Goal: Task Accomplishment & Management: Manage account settings

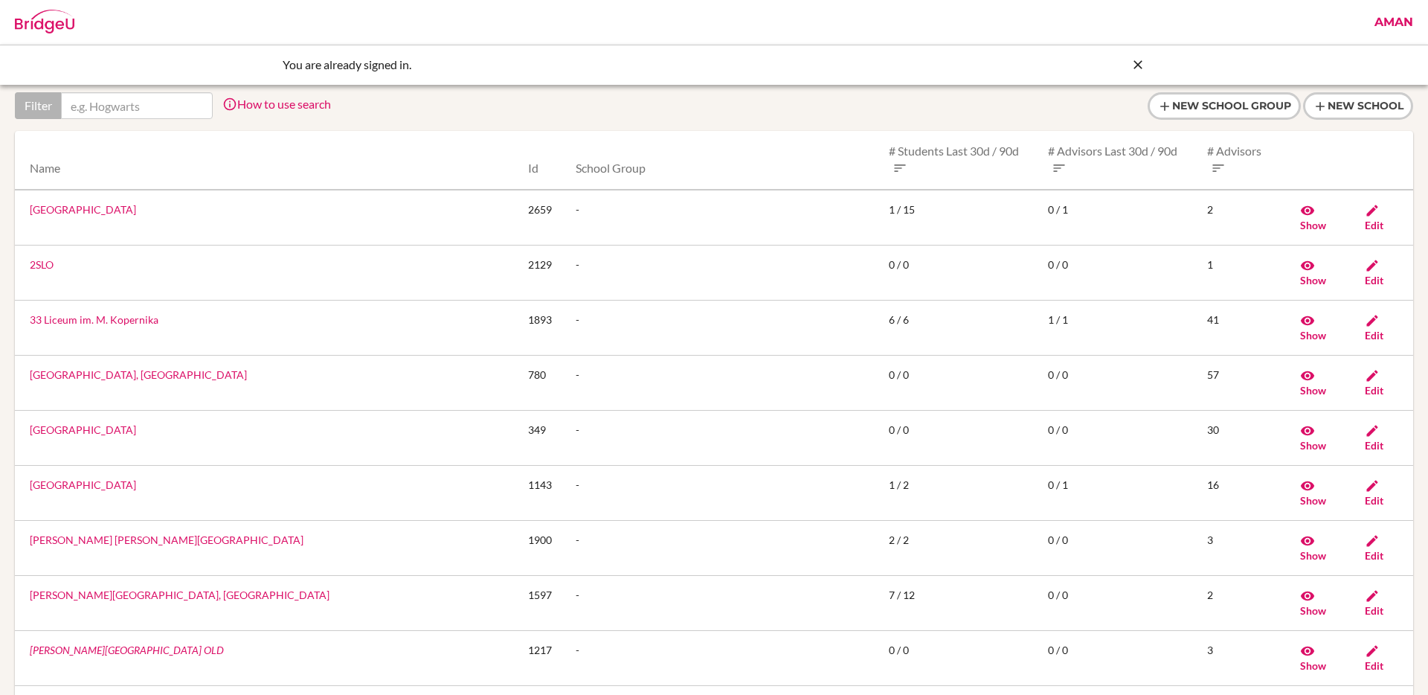
click at [1139, 60] on icon at bounding box center [1138, 64] width 15 height 15
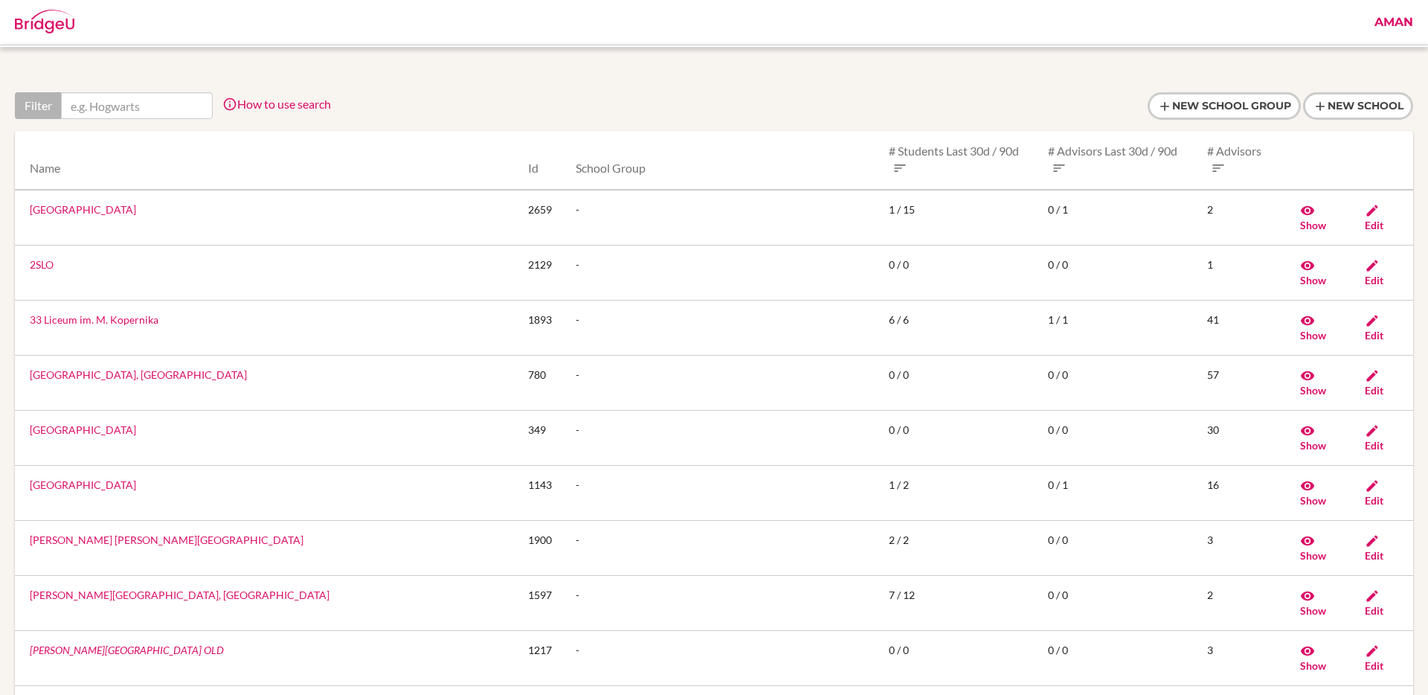
click at [1387, 28] on link "Aman" at bounding box center [1394, 22] width 54 height 45
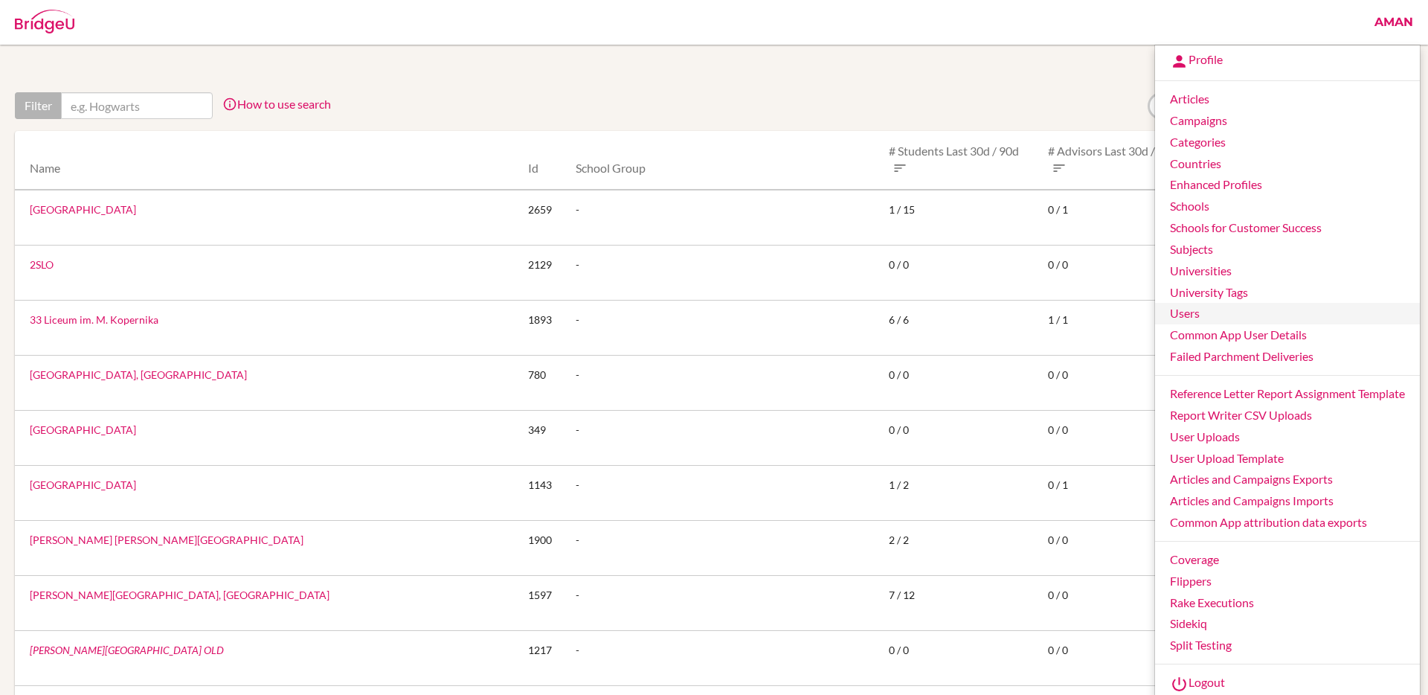
click at [1195, 315] on link "Users" at bounding box center [1287, 314] width 265 height 22
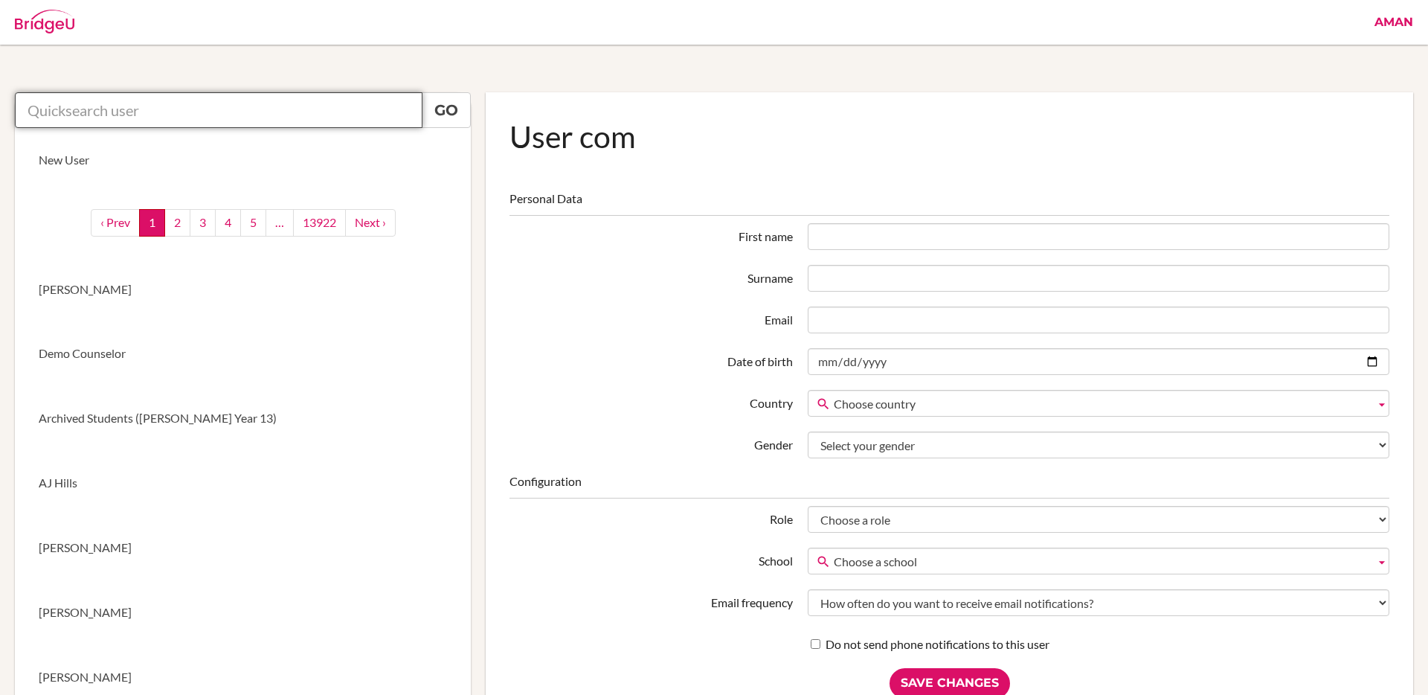
click at [332, 118] on input "text" at bounding box center [219, 110] width 408 height 36
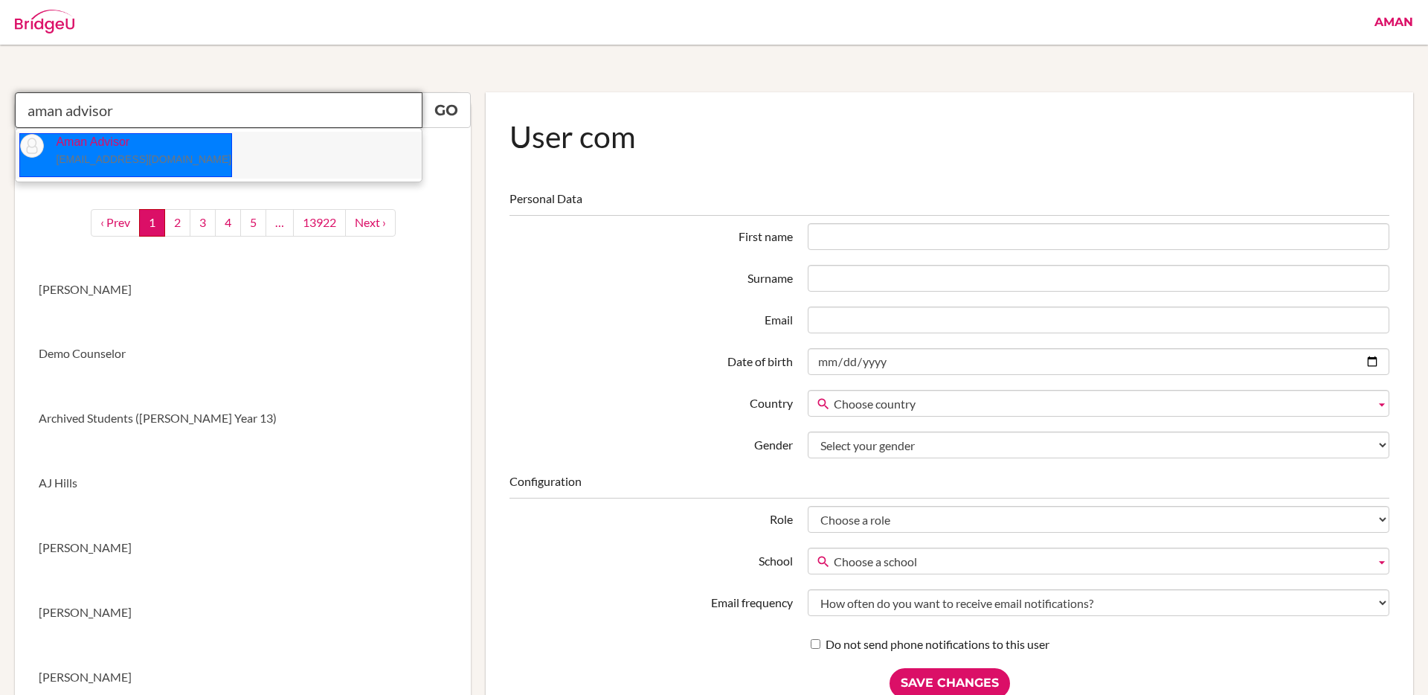
click at [247, 150] on li "Aman Advisor [EMAIL_ADDRESS][DOMAIN_NAME]" at bounding box center [219, 155] width 406 height 47
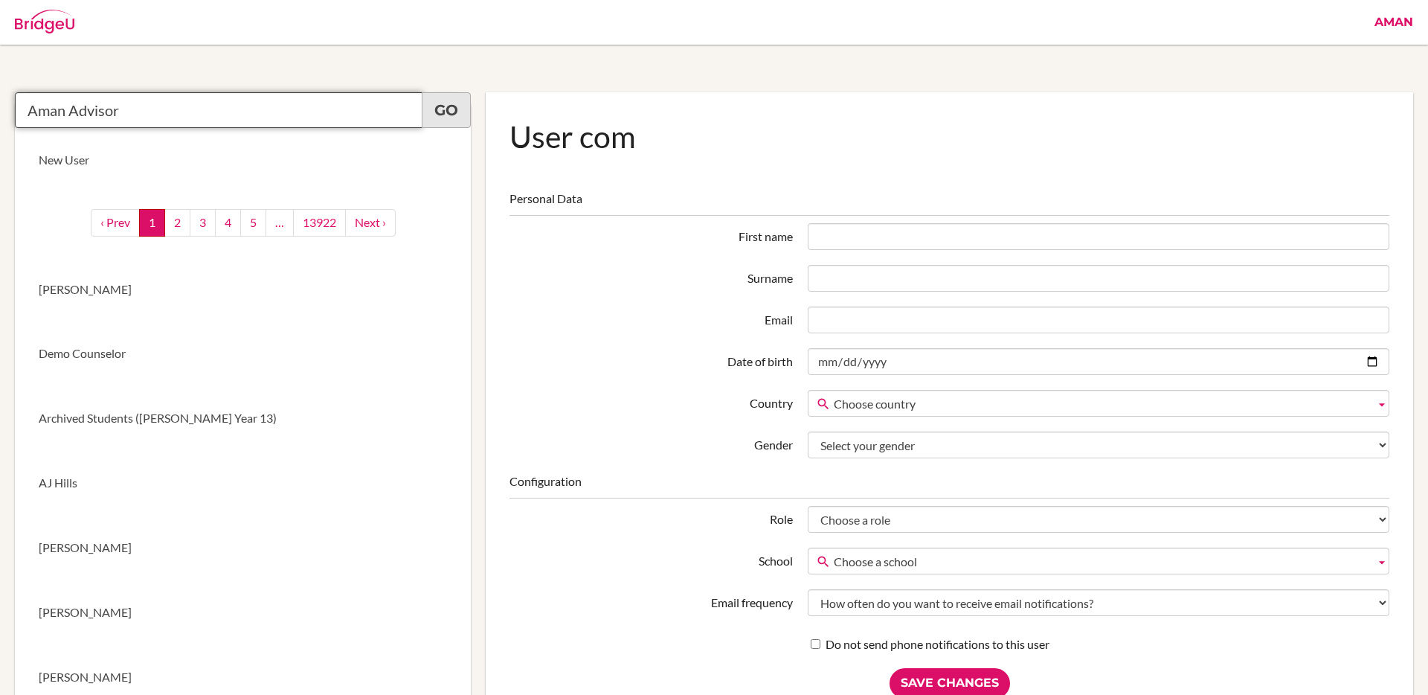
type input "Aman Advisor"
click at [442, 113] on link "Go" at bounding box center [446, 110] width 49 height 36
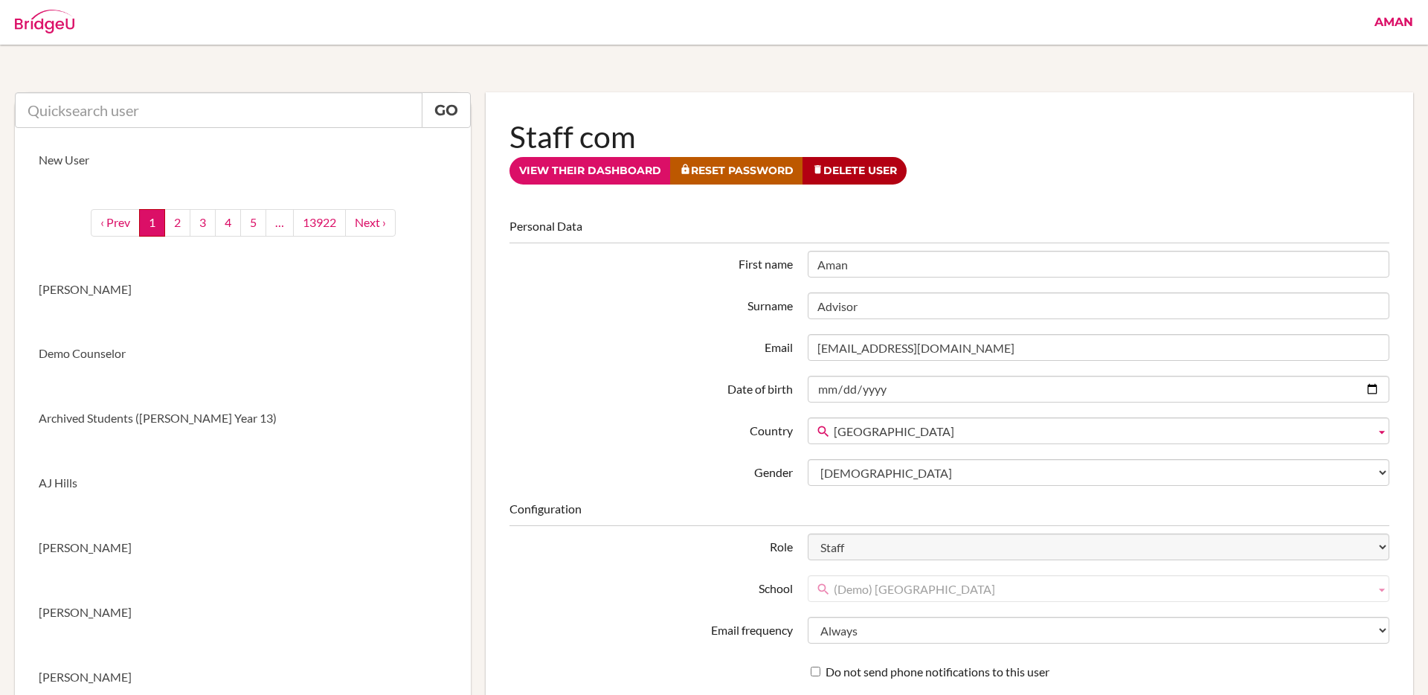
click at [1381, 25] on link "Aman" at bounding box center [1394, 22] width 54 height 45
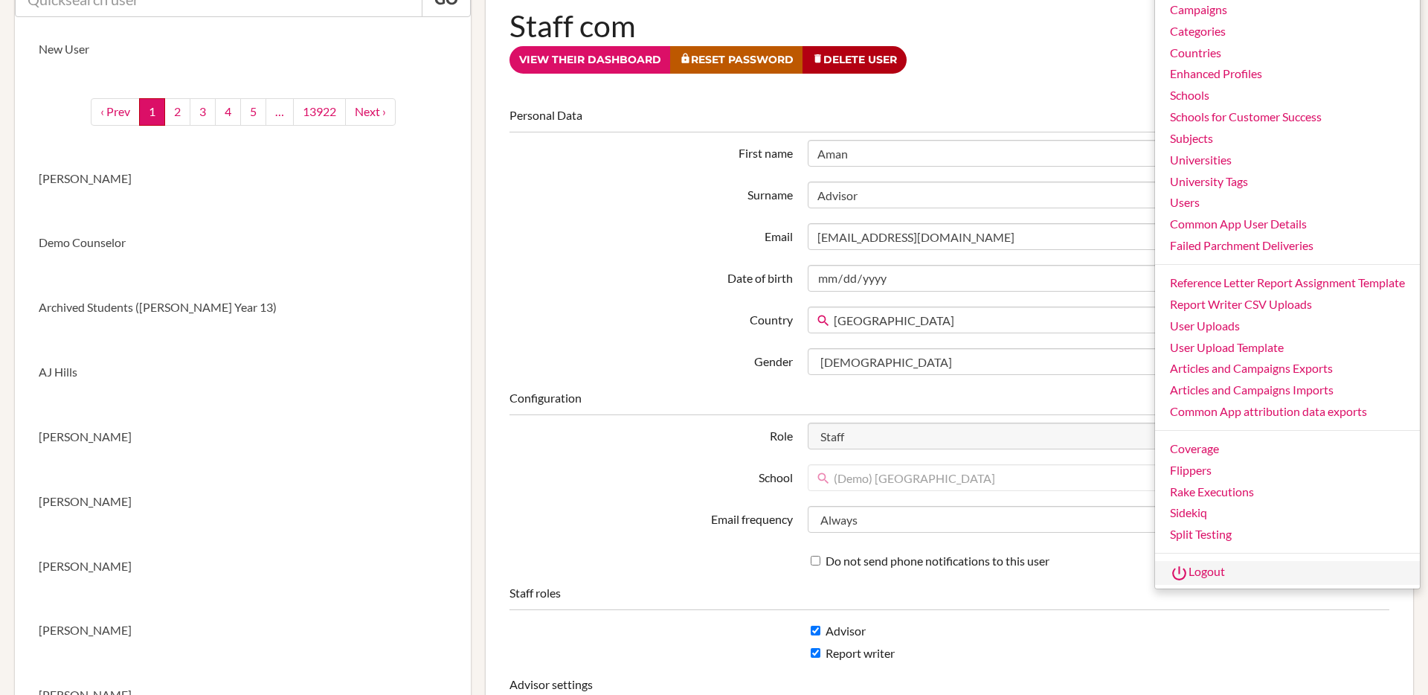
scroll to position [126, 0]
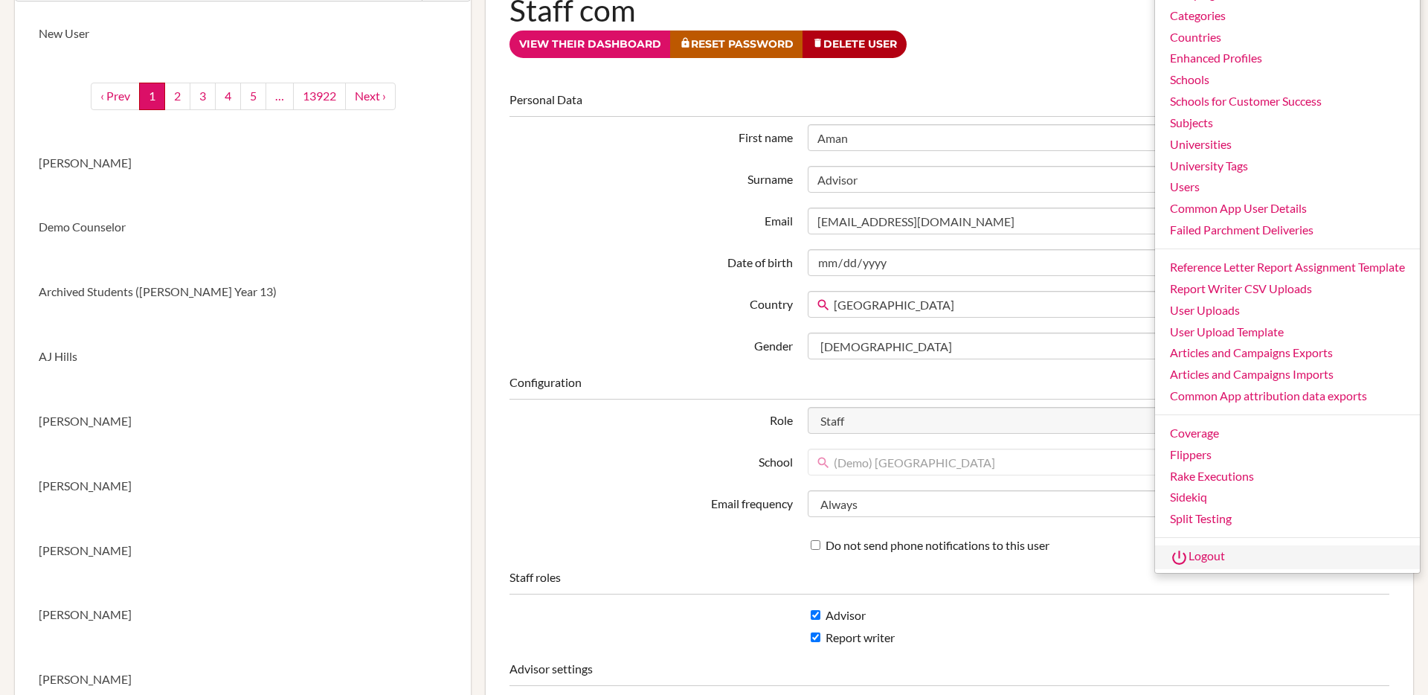
click at [1212, 553] on link "Logout" at bounding box center [1287, 557] width 265 height 24
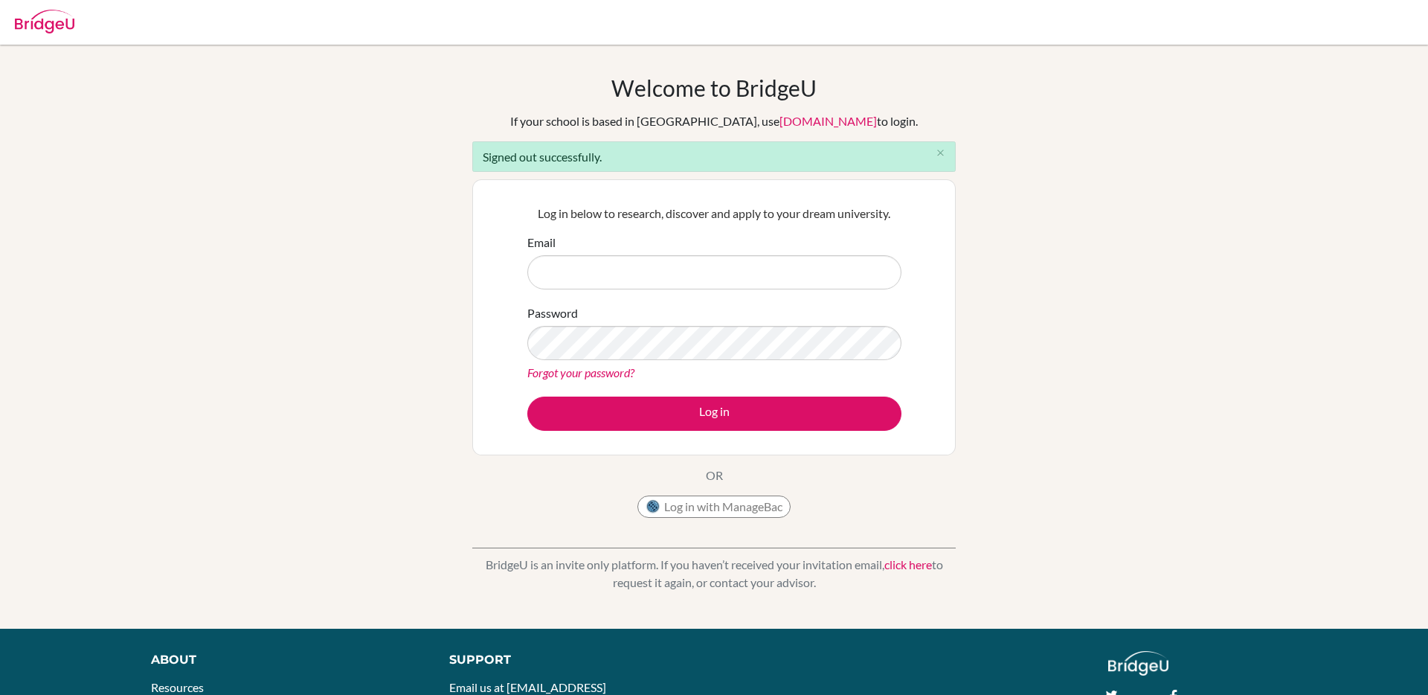
click at [747, 269] on input "Email" at bounding box center [714, 272] width 374 height 34
type input "[EMAIL_ADDRESS][DOMAIN_NAME]"
click at [527, 396] on button "Log in" at bounding box center [714, 413] width 374 height 34
click at [700, 273] on input "Email" at bounding box center [714, 272] width 374 height 34
type input "[EMAIL_ADDRESS][DOMAIN_NAME]"
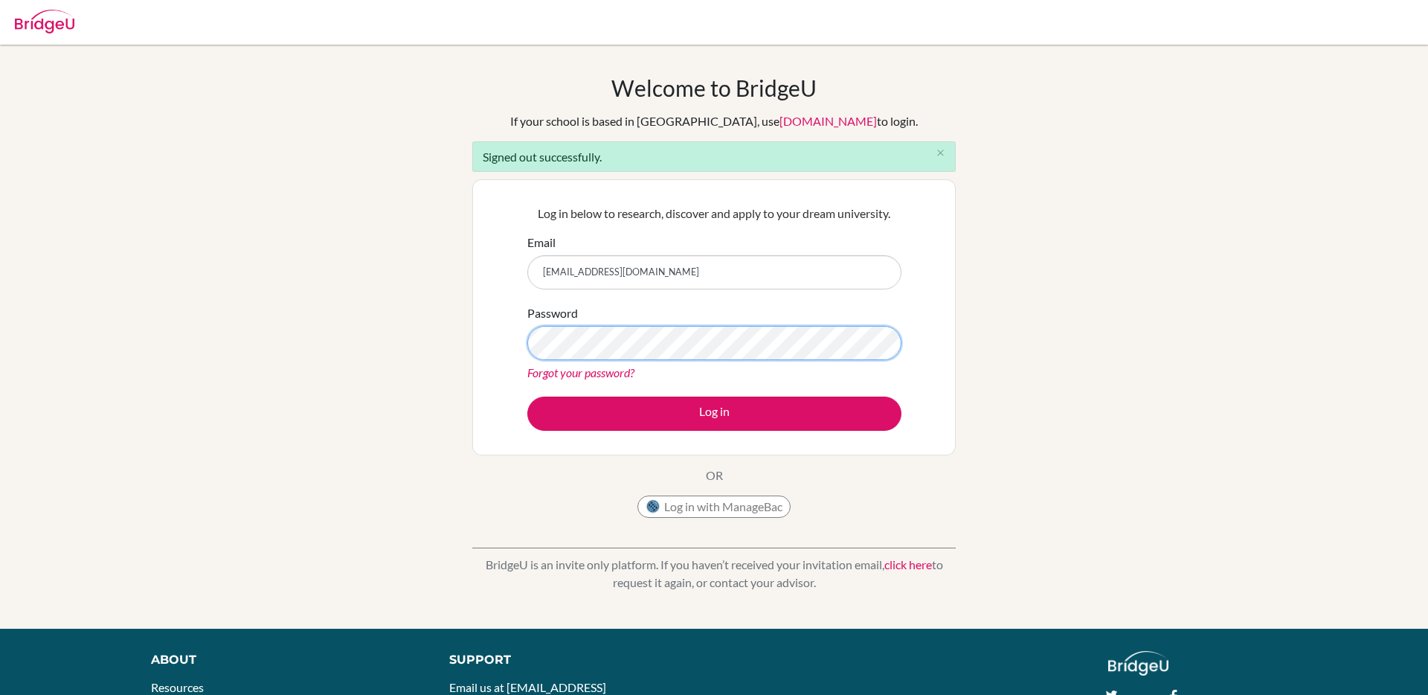
click at [527, 396] on button "Log in" at bounding box center [714, 413] width 374 height 34
